Goal: Task Accomplishment & Management: Use online tool/utility

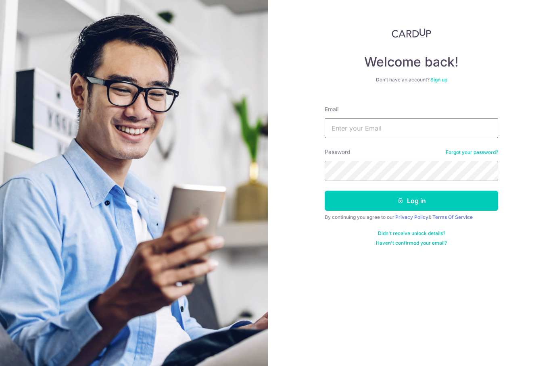
click at [408, 130] on input "Email" at bounding box center [411, 128] width 173 height 20
type input "Yingjie@gmail.com"
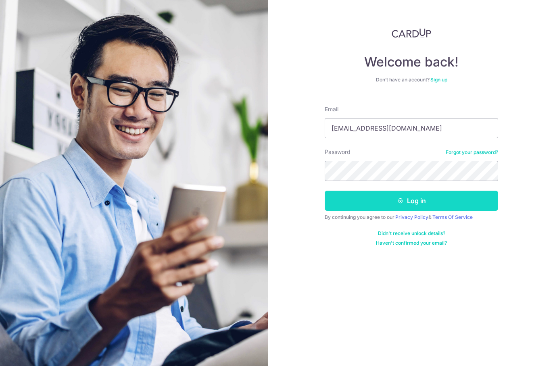
click at [388, 201] on button "Log in" at bounding box center [411, 201] width 173 height 20
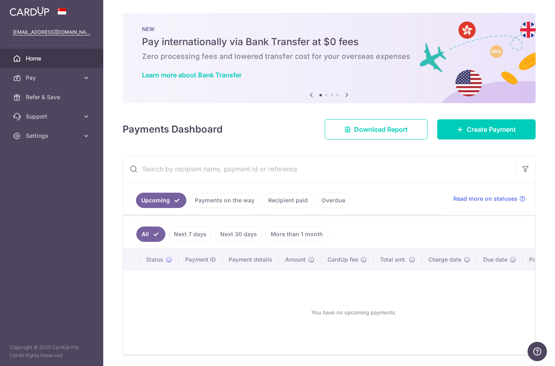
click at [246, 201] on link "Payments on the way" at bounding box center [224, 200] width 70 height 15
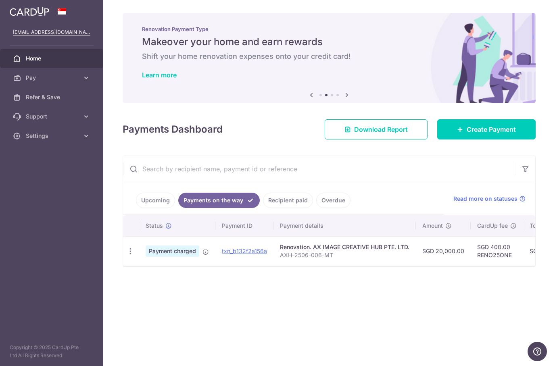
click at [352, 60] on h6 "Shift your home renovation expenses onto your credit card!" at bounding box center [329, 57] width 374 height 10
click at [177, 74] on link "Learn more" at bounding box center [159, 75] width 35 height 8
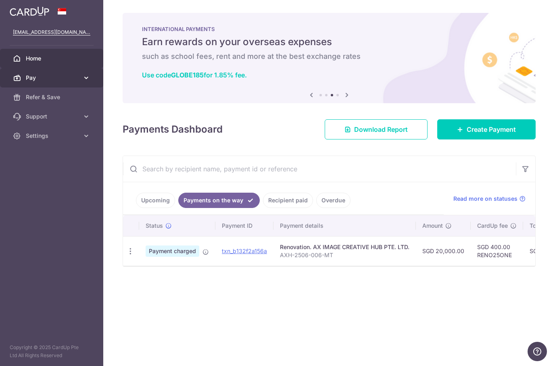
click at [76, 79] on span "Pay" at bounding box center [52, 78] width 53 height 8
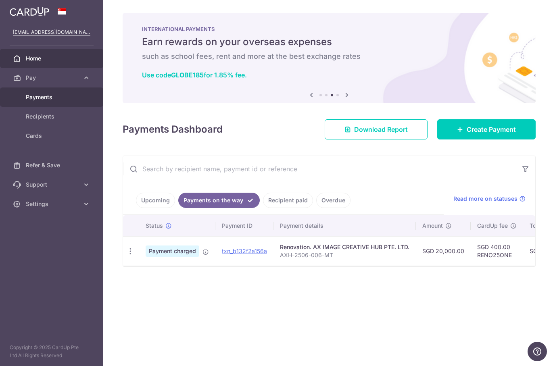
click at [65, 96] on span "Payments" at bounding box center [52, 97] width 53 height 8
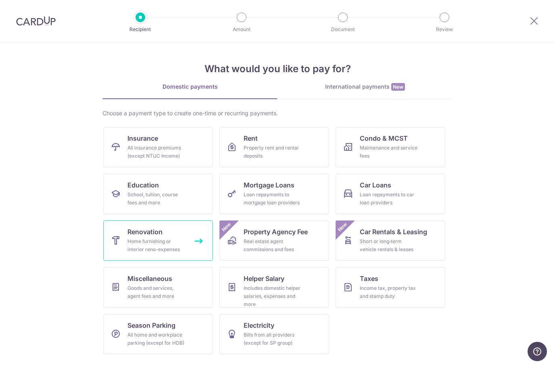
click at [166, 249] on div "Home furnishing or interior reno-expenses" at bounding box center [156, 245] width 58 height 16
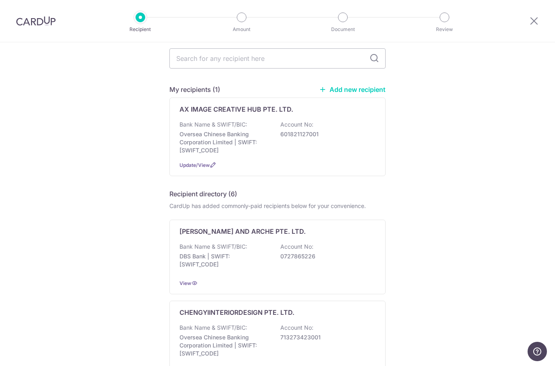
scroll to position [17, 0]
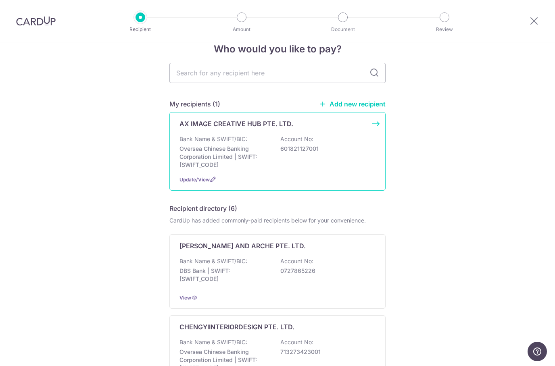
click at [352, 152] on div "Bank Name & SWIFT/BIC: Oversea Chinese Banking Corporation Limited | SWIFT: [SW…" at bounding box center [277, 152] width 196 height 34
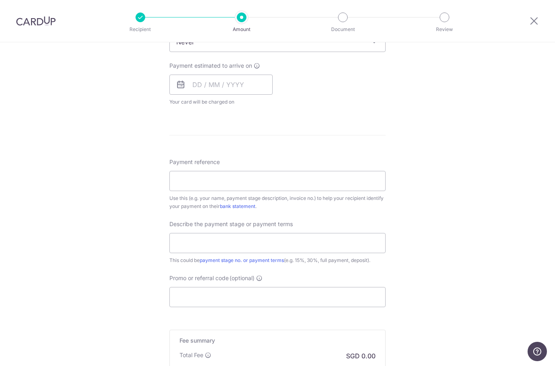
scroll to position [343, 0]
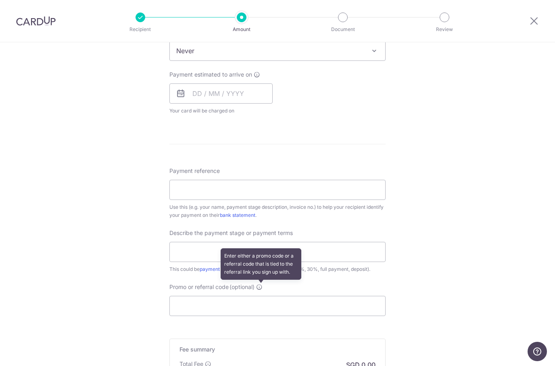
click at [262, 285] on icon at bounding box center [259, 287] width 6 height 6
click at [263, 296] on input "Promo or referral code (optional) Enter either a promo code or a referral code …" at bounding box center [277, 306] width 216 height 20
click at [422, 173] on div "Tell us more about your payment Enter payment amount SGD Select Card Select opt…" at bounding box center [277, 91] width 555 height 783
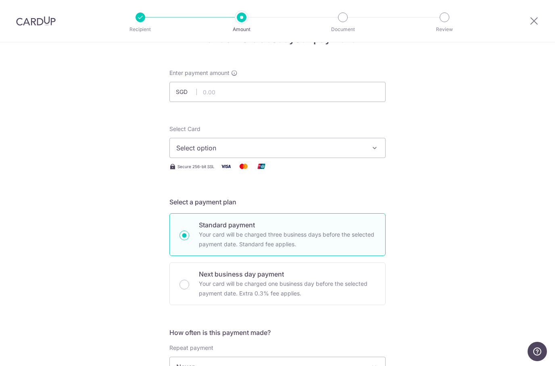
scroll to position [18, 0]
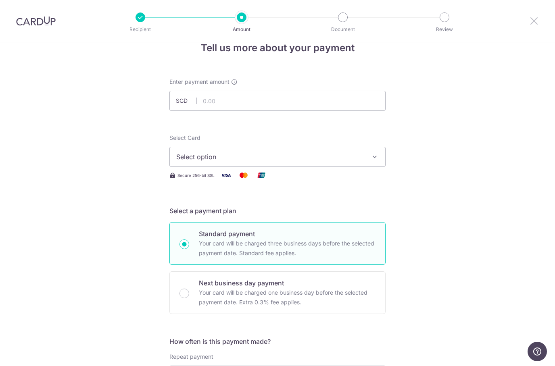
click at [531, 18] on icon at bounding box center [534, 21] width 10 height 10
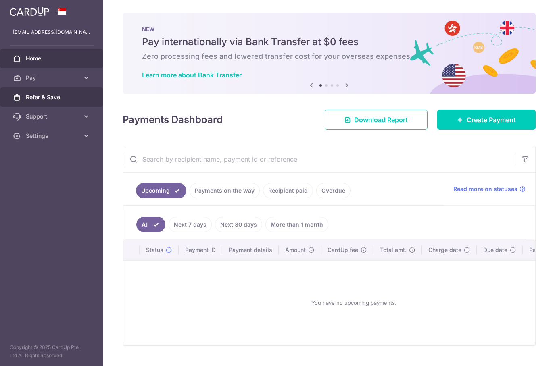
click at [46, 94] on span "Refer & Save" at bounding box center [52, 97] width 53 height 8
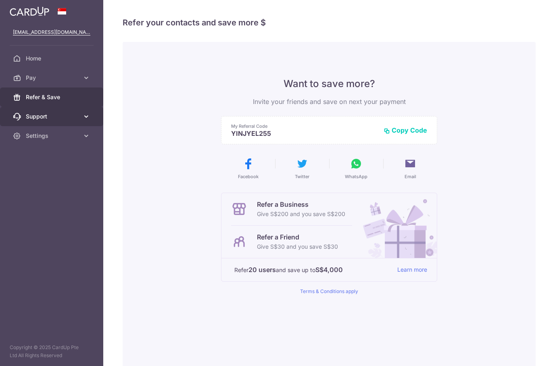
click at [35, 117] on span "Support" at bounding box center [52, 116] width 53 height 8
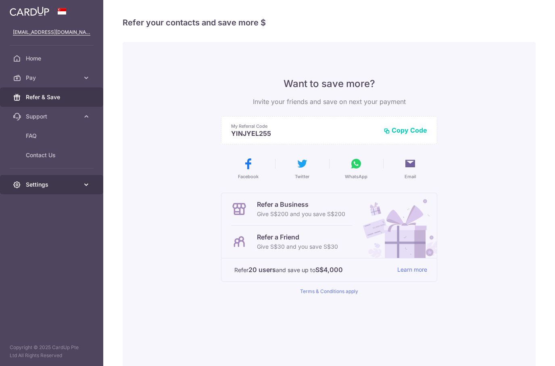
click at [47, 181] on span "Settings" at bounding box center [52, 185] width 53 height 8
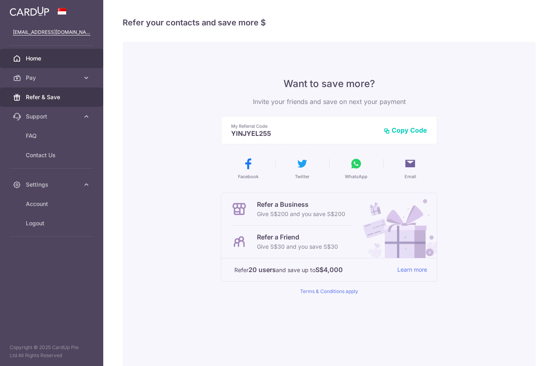
click at [29, 59] on span "Home" at bounding box center [52, 58] width 53 height 8
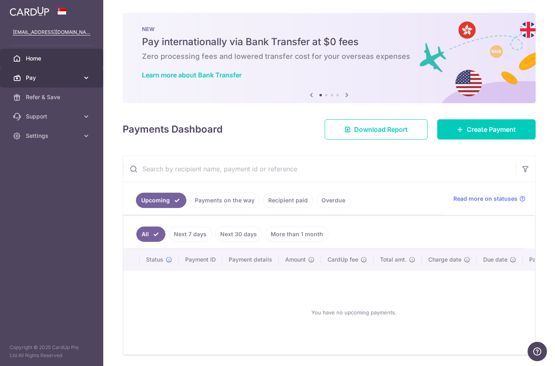
click at [45, 79] on span "Pay" at bounding box center [52, 78] width 53 height 8
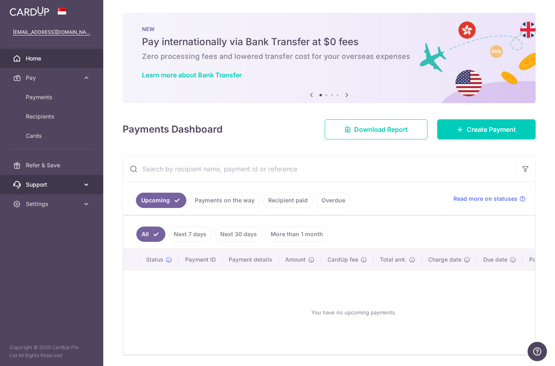
click at [47, 187] on span "Support" at bounding box center [52, 185] width 53 height 8
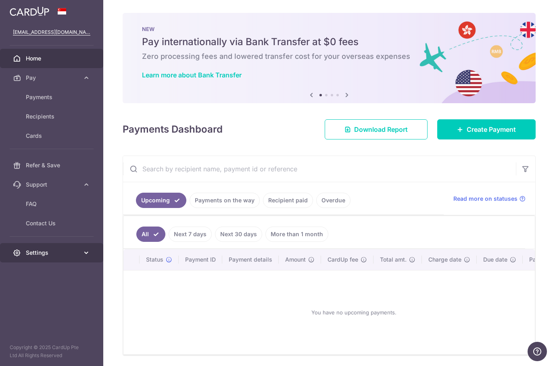
click at [38, 251] on span "Settings" at bounding box center [52, 253] width 53 height 8
click at [26, 15] on img at bounding box center [30, 11] width 40 height 10
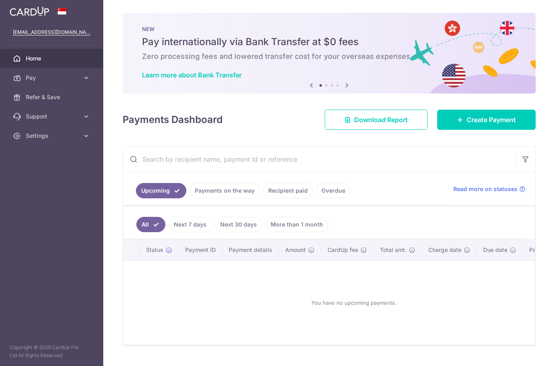
click at [23, 12] on img at bounding box center [30, 11] width 40 height 10
click at [27, 41] on div "[EMAIL_ADDRESS][DOMAIN_NAME]" at bounding box center [51, 32] width 103 height 19
click at [30, 31] on p "[EMAIL_ADDRESS][DOMAIN_NAME]" at bounding box center [51, 32] width 77 height 8
click at [473, 270] on div "You have no upcoming payments." at bounding box center [353, 302] width 441 height 71
